Goal: Communication & Community: Answer question/provide support

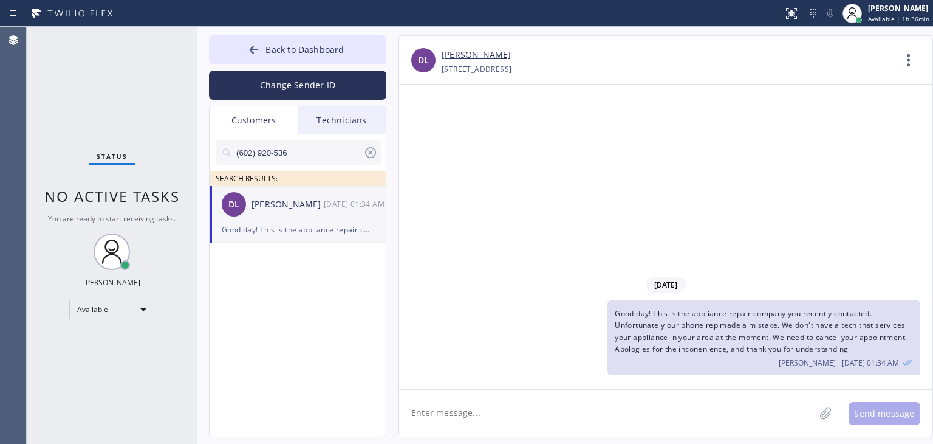
click at [363, 156] on icon at bounding box center [370, 152] width 15 height 15
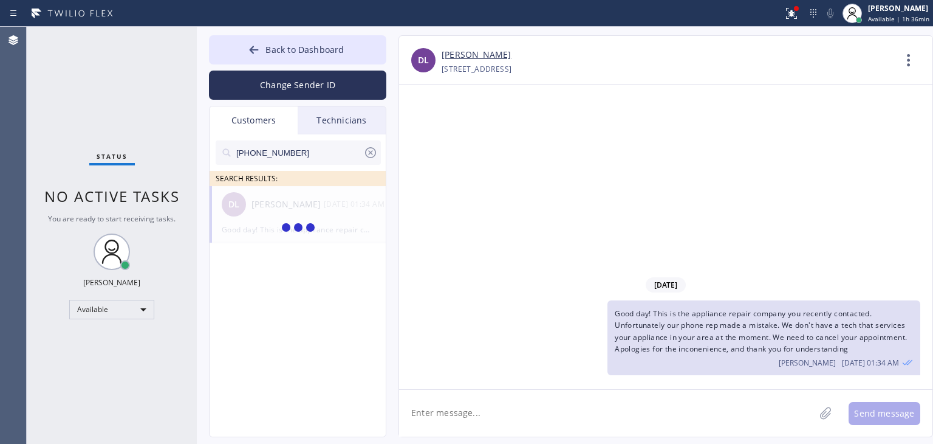
click at [320, 149] on input "[PHONE_NUMBER]" at bounding box center [299, 152] width 128 height 24
click at [320, 149] on input "(415) 335-060" at bounding box center [299, 152] width 128 height 24
type input "(415) 335-060"
click at [664, 331] on div "Good day! This is the appliance repair company you recently contacted. Unfortun…" at bounding box center [764, 337] width 313 height 75
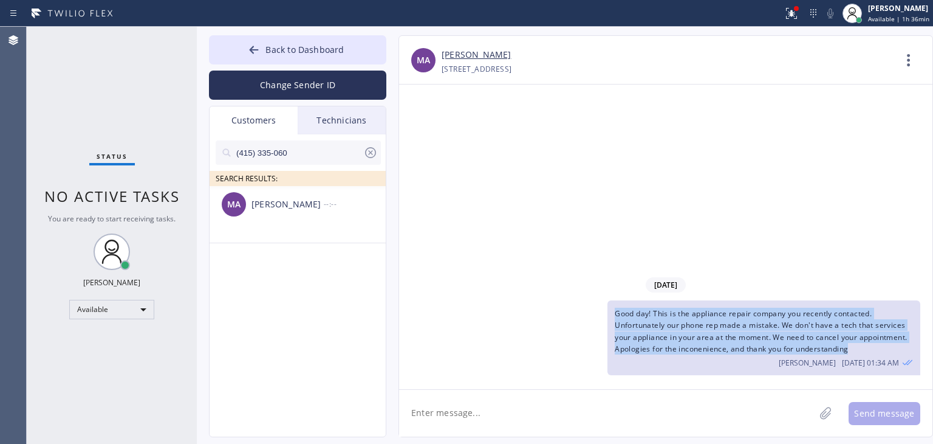
click at [664, 331] on div "Good day! This is the appliance repair company you recently contacted. Unfortun…" at bounding box center [764, 337] width 313 height 75
copy span "Good day! This is the appliance repair company you recently contacted. Unfortun…"
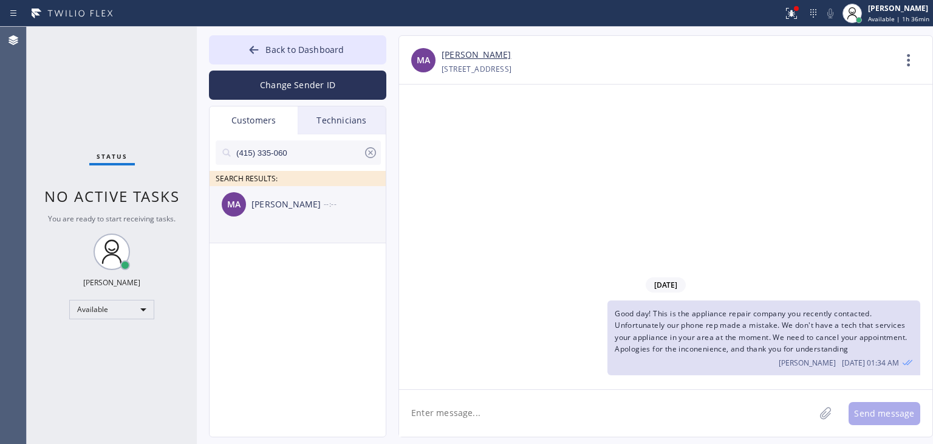
click at [341, 211] on div "MA [PERSON_NAME] --:--" at bounding box center [298, 204] width 177 height 36
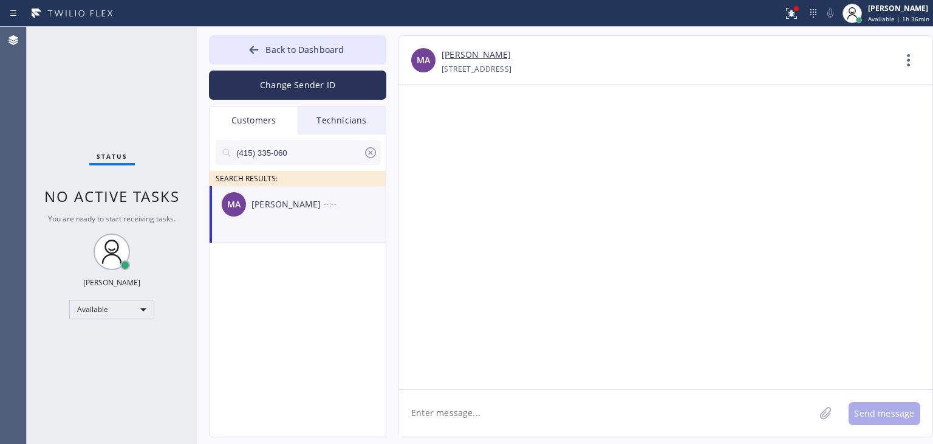
click at [536, 405] on textarea at bounding box center [607, 412] width 416 height 47
paste textarea "Good day! This is the appliance repair company you recently contacted. Unfortun…"
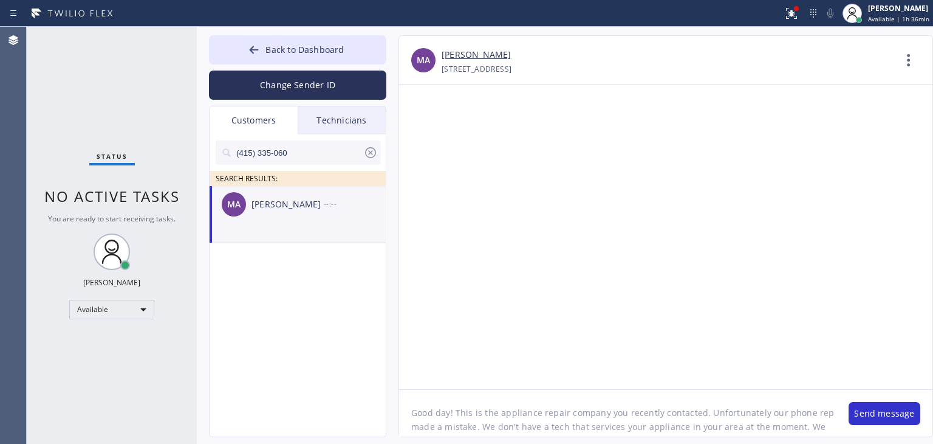
scroll to position [24, 0]
type textarea "Good day! This is the appliance repair company you recently contacted. Unfortun…"
click at [877, 418] on button "Send message" at bounding box center [885, 413] width 72 height 23
